Goal: Transaction & Acquisition: Purchase product/service

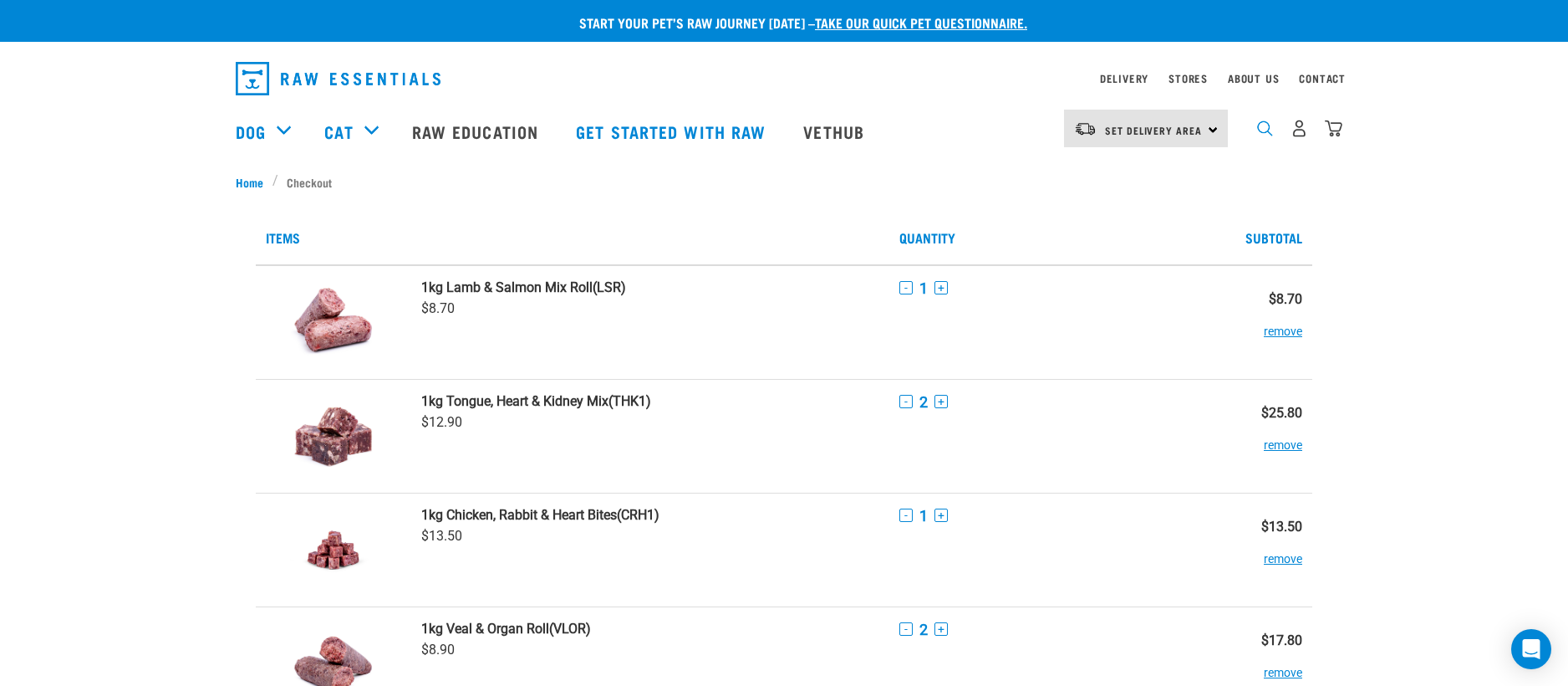
click at [1265, 132] on img "dropdown navigation" at bounding box center [1265, 128] width 16 height 16
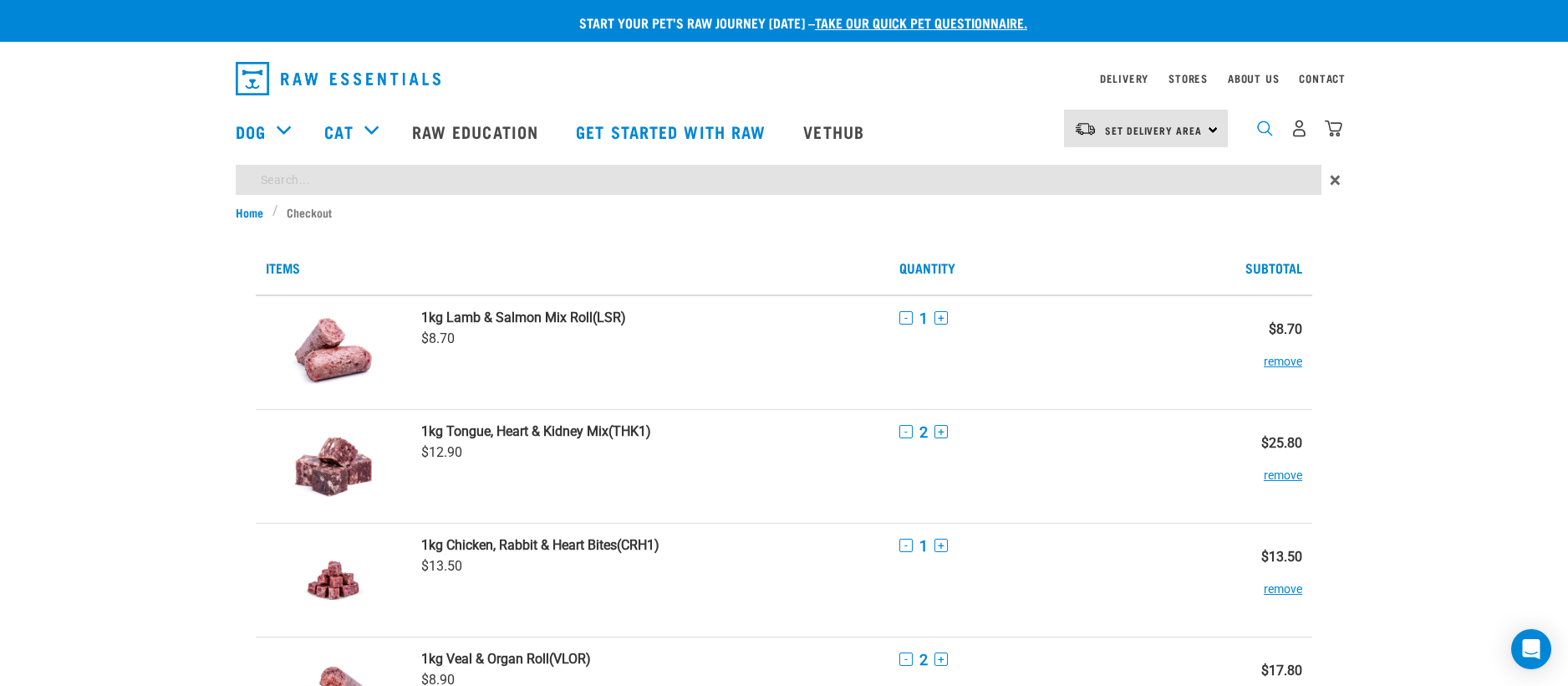
click at [1262, 129] on img "dropdown navigation" at bounding box center [1265, 128] width 16 height 16
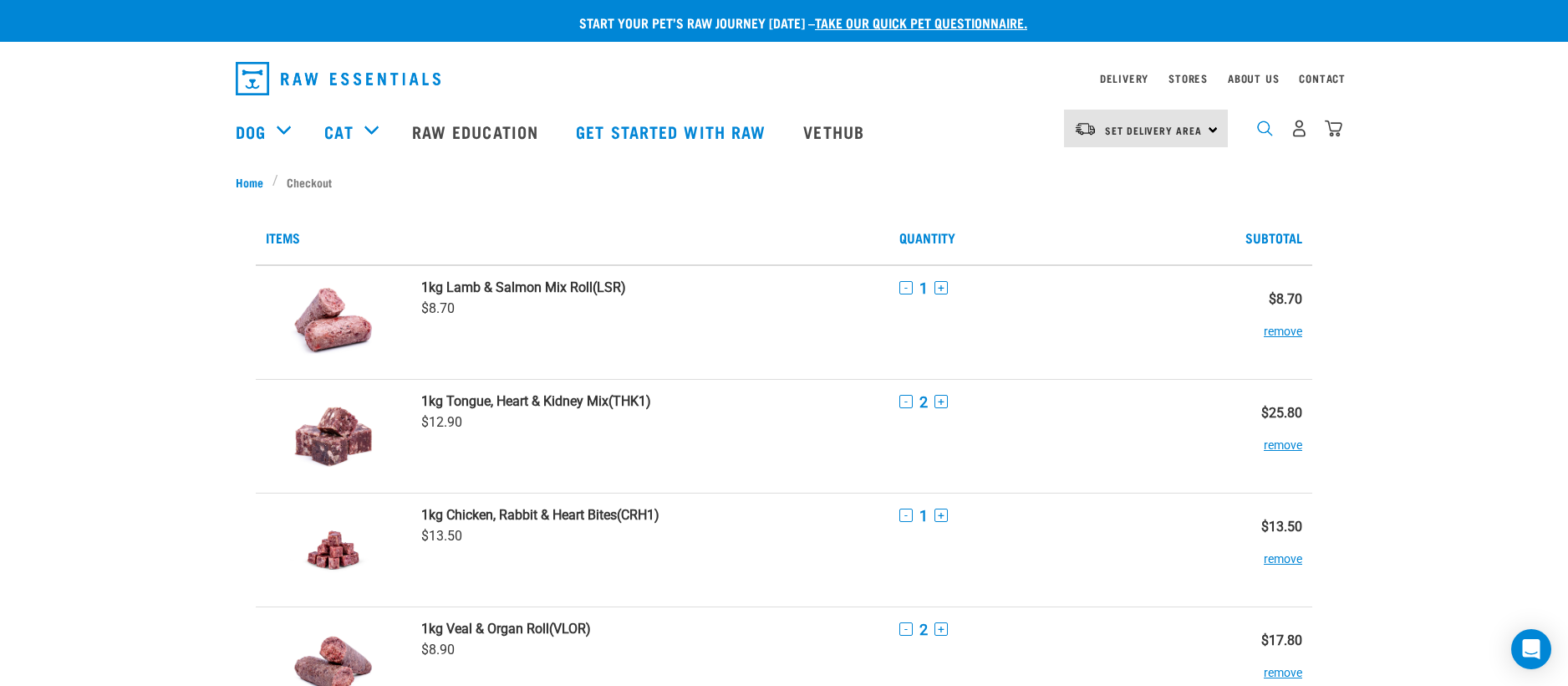
click at [1264, 129] on img "dropdown navigation" at bounding box center [1265, 128] width 16 height 16
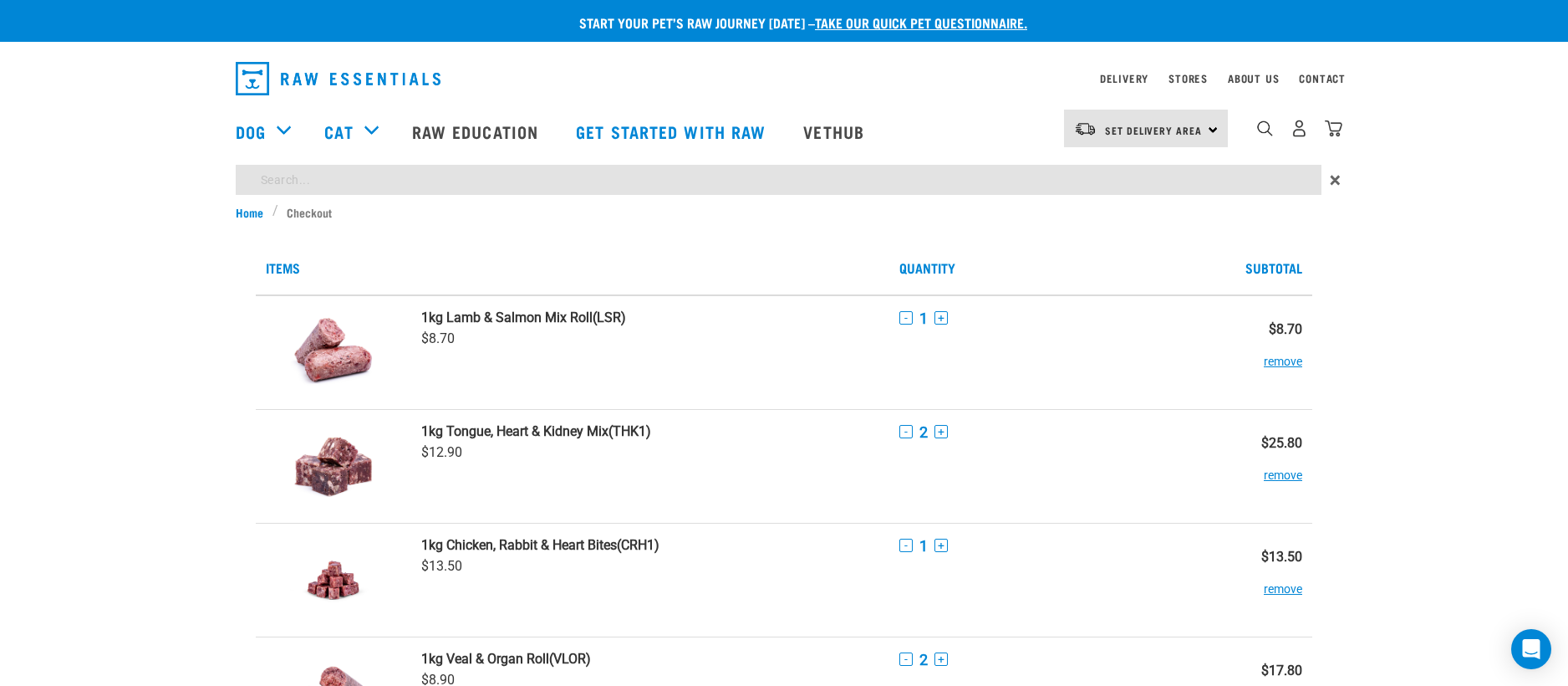
click at [627, 187] on input "search" at bounding box center [778, 179] width 1086 height 30
type input "tripe"
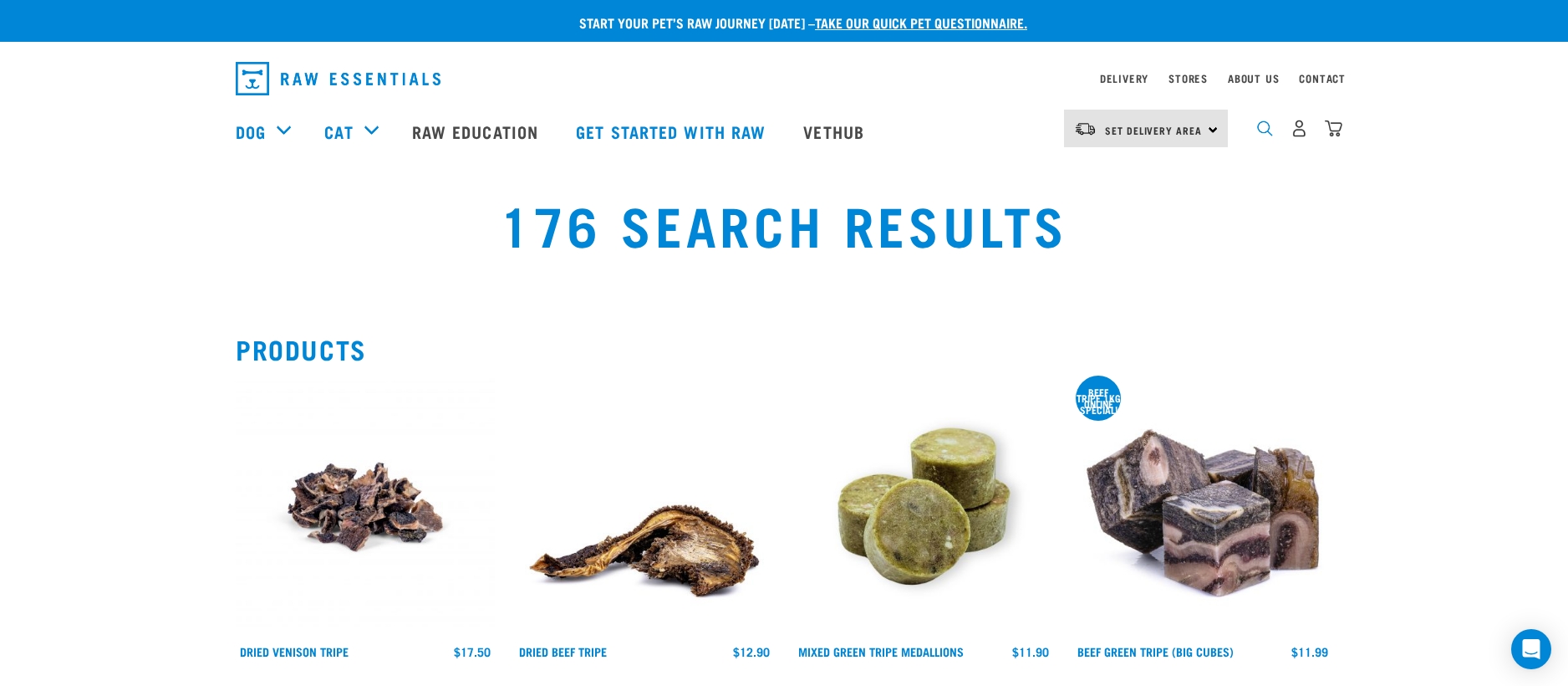
click at [1264, 129] on img "dropdown navigation" at bounding box center [1265, 128] width 16 height 16
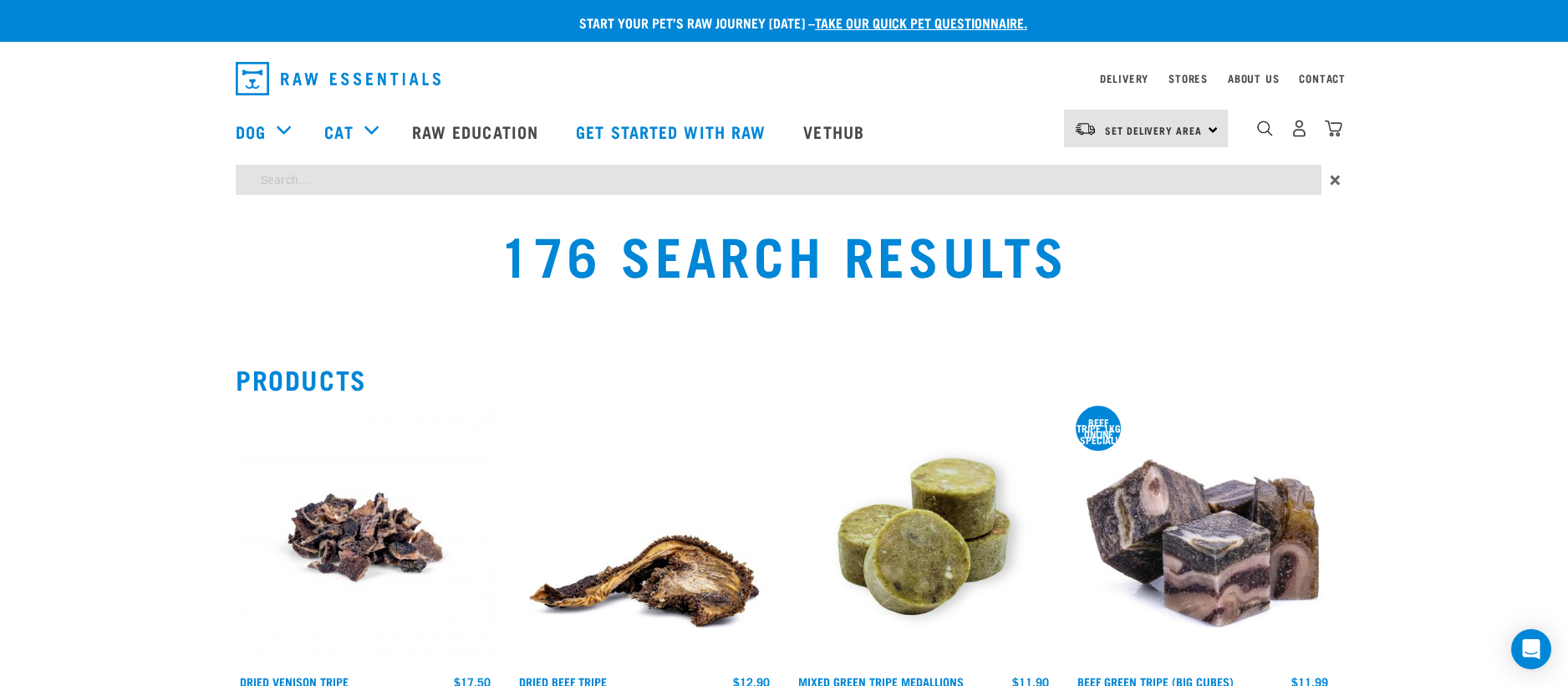
click at [389, 186] on input "search" at bounding box center [778, 179] width 1086 height 30
type input "horse"
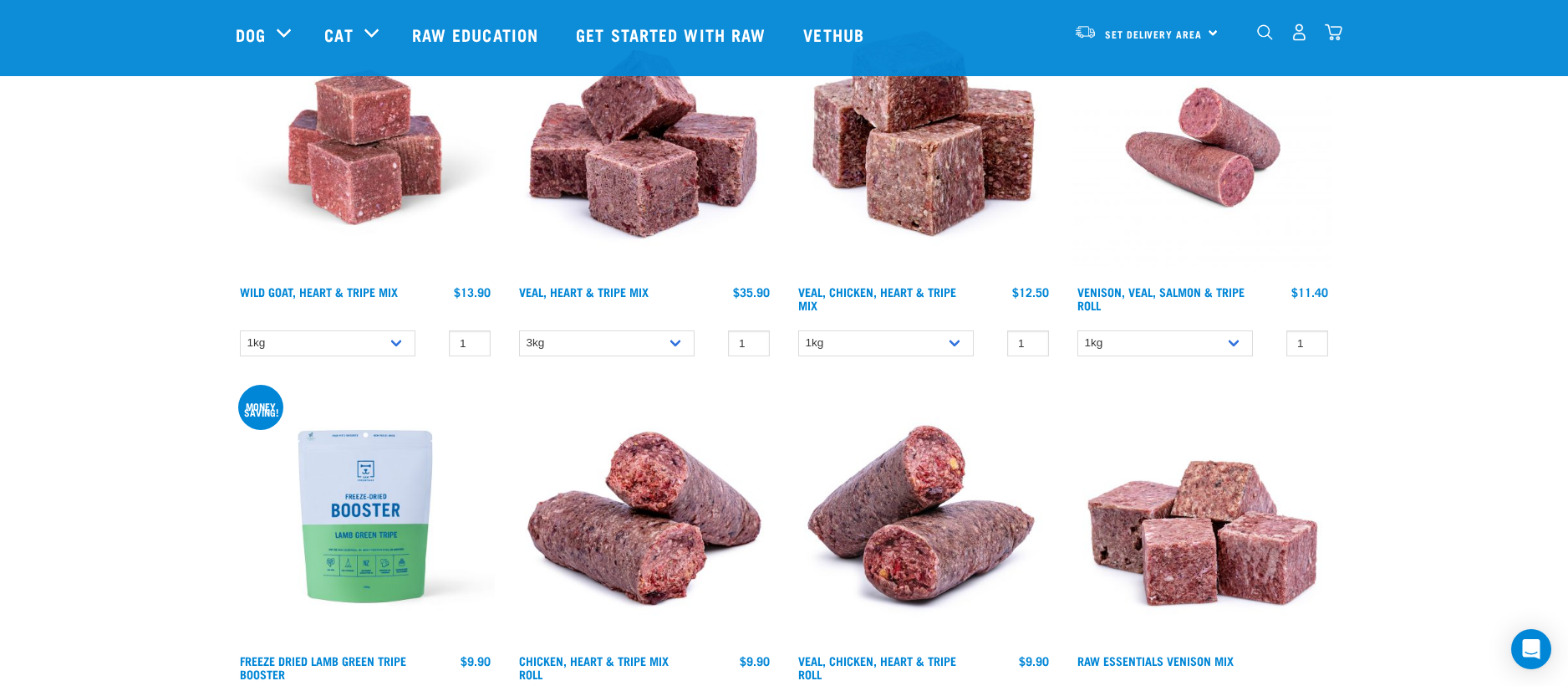
scroll to position [1837, 0]
